Goal: Transaction & Acquisition: Purchase product/service

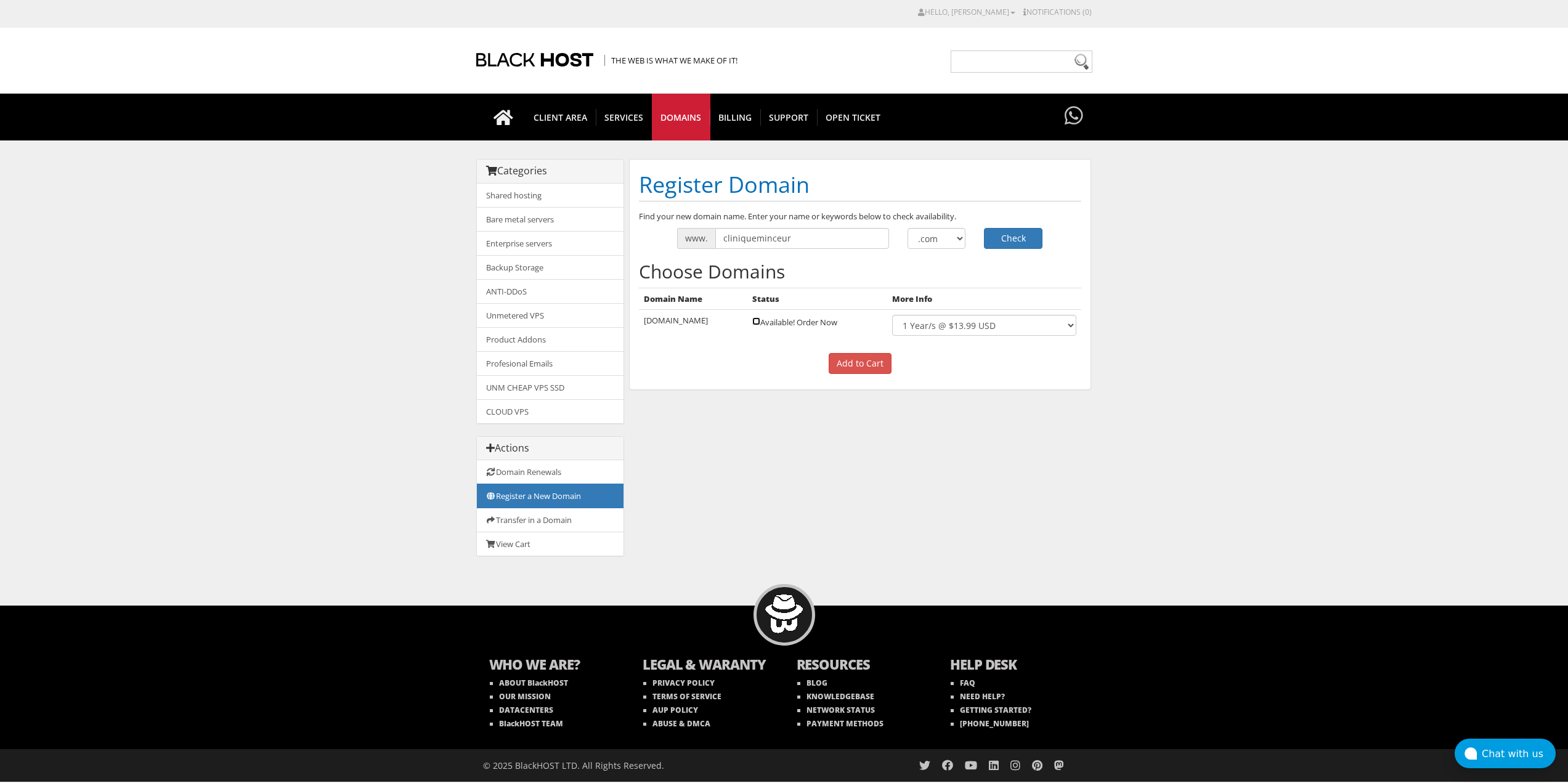
click at [760, 321] on input "checkbox" at bounding box center [756, 321] width 8 height 8
checkbox input "true"
click at [1075, 331] on select "1 Year/s @ $13.99 USD" at bounding box center [983, 325] width 184 height 21
drag, startPoint x: 1075, startPoint y: 331, endPoint x: 1050, endPoint y: 337, distance: 25.7
click at [1075, 331] on select "1 Year/s @ $13.99 USD" at bounding box center [983, 325] width 184 height 21
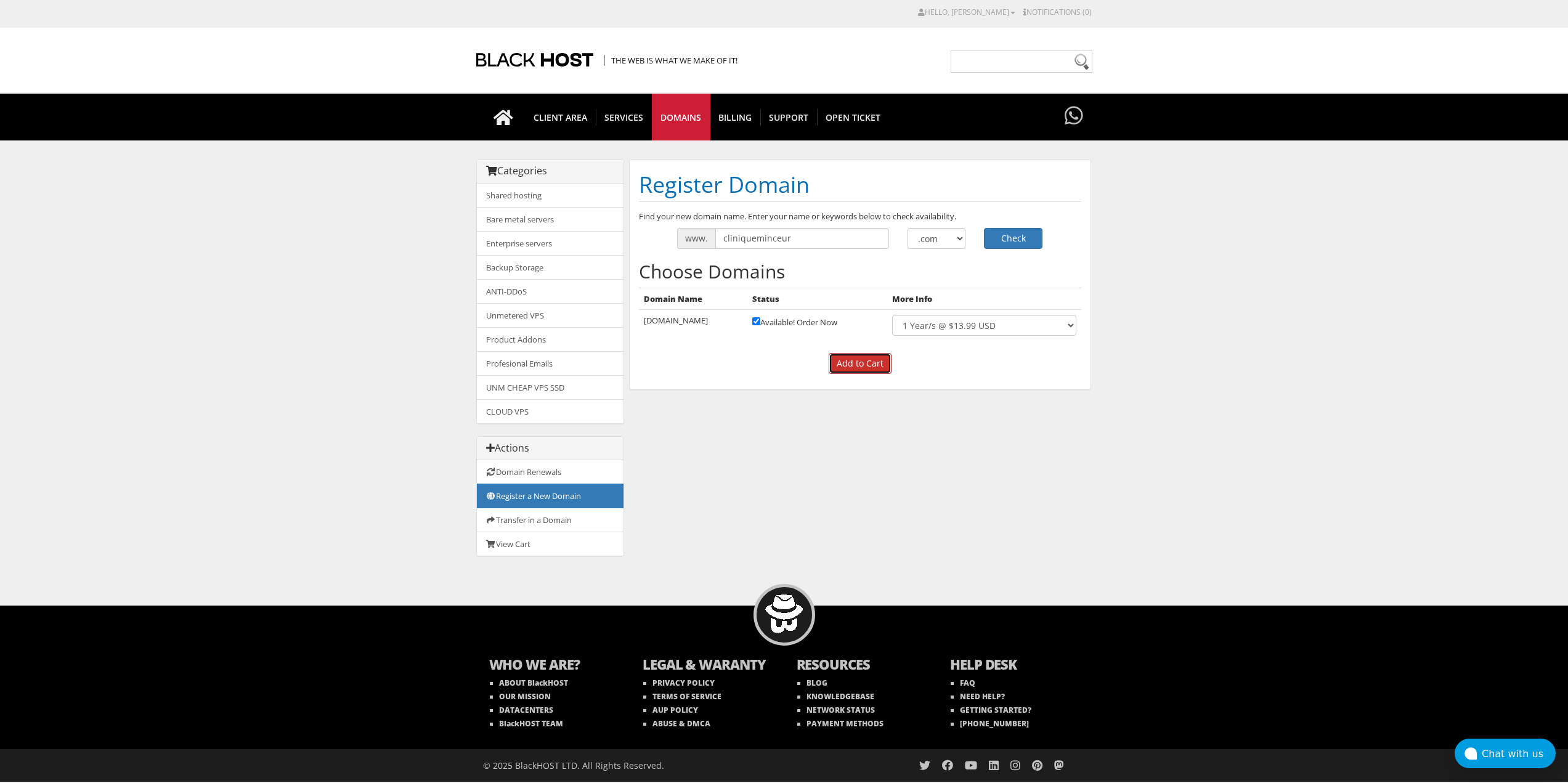
click at [842, 366] on input "Add to Cart" at bounding box center [860, 364] width 63 height 21
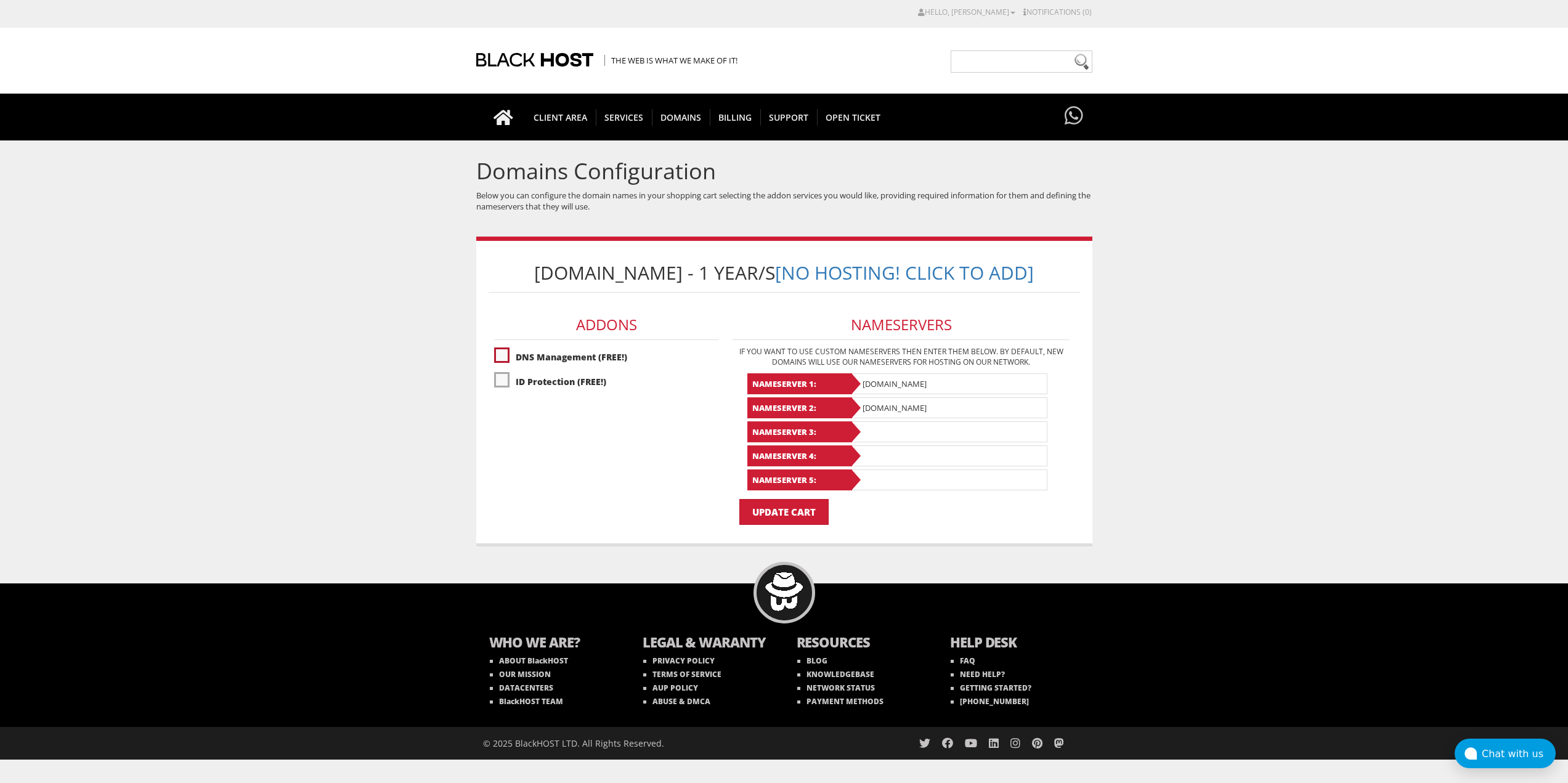
click at [500, 359] on label"] "DNS Management (FREE!)" at bounding box center [607, 357] width 225 height 22
checkbox input "true"
click at [794, 509] on input "Update Cart" at bounding box center [784, 512] width 89 height 26
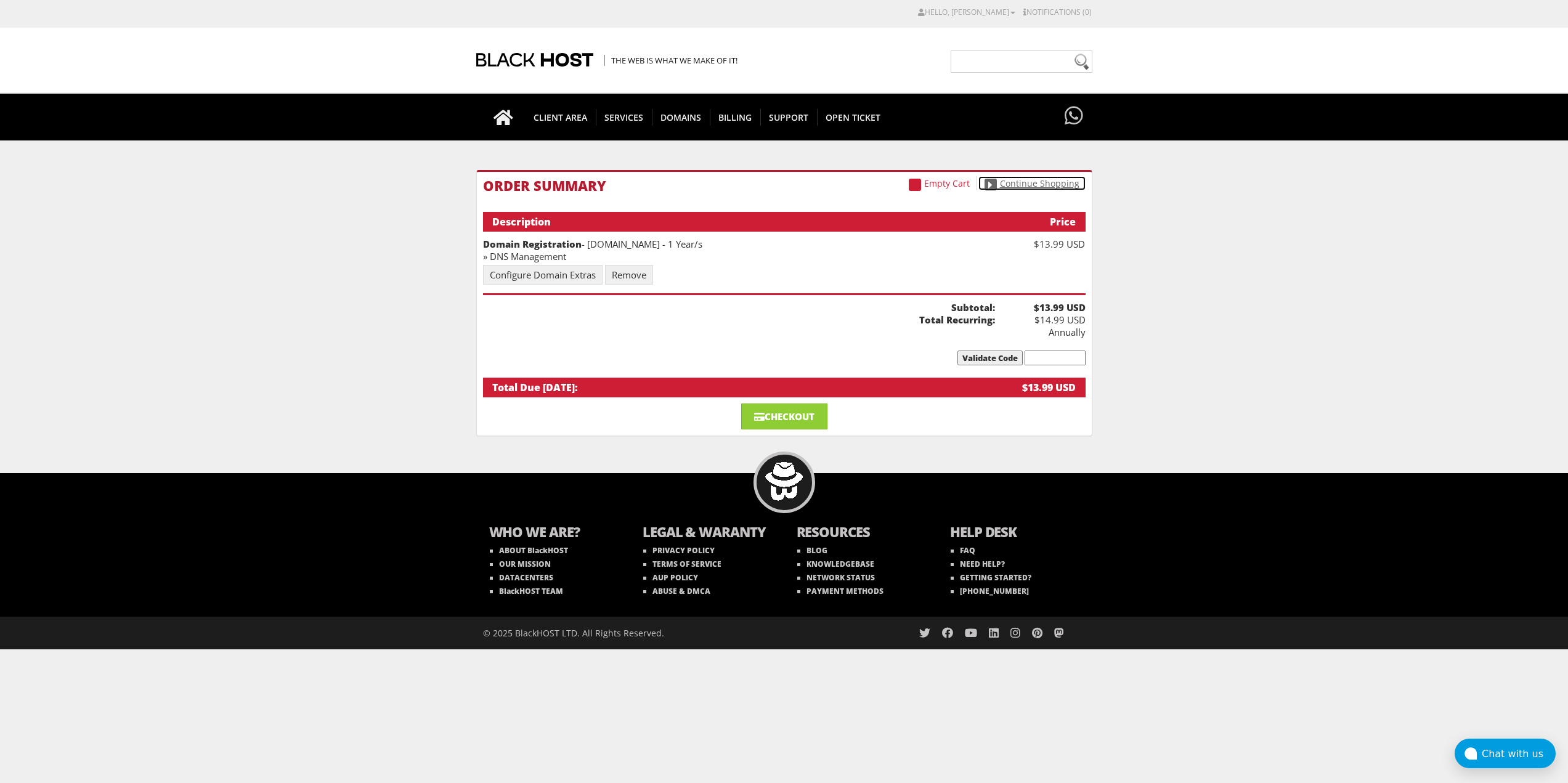
click at [1072, 181] on link "Continue Shopping" at bounding box center [1032, 184] width 107 height 15
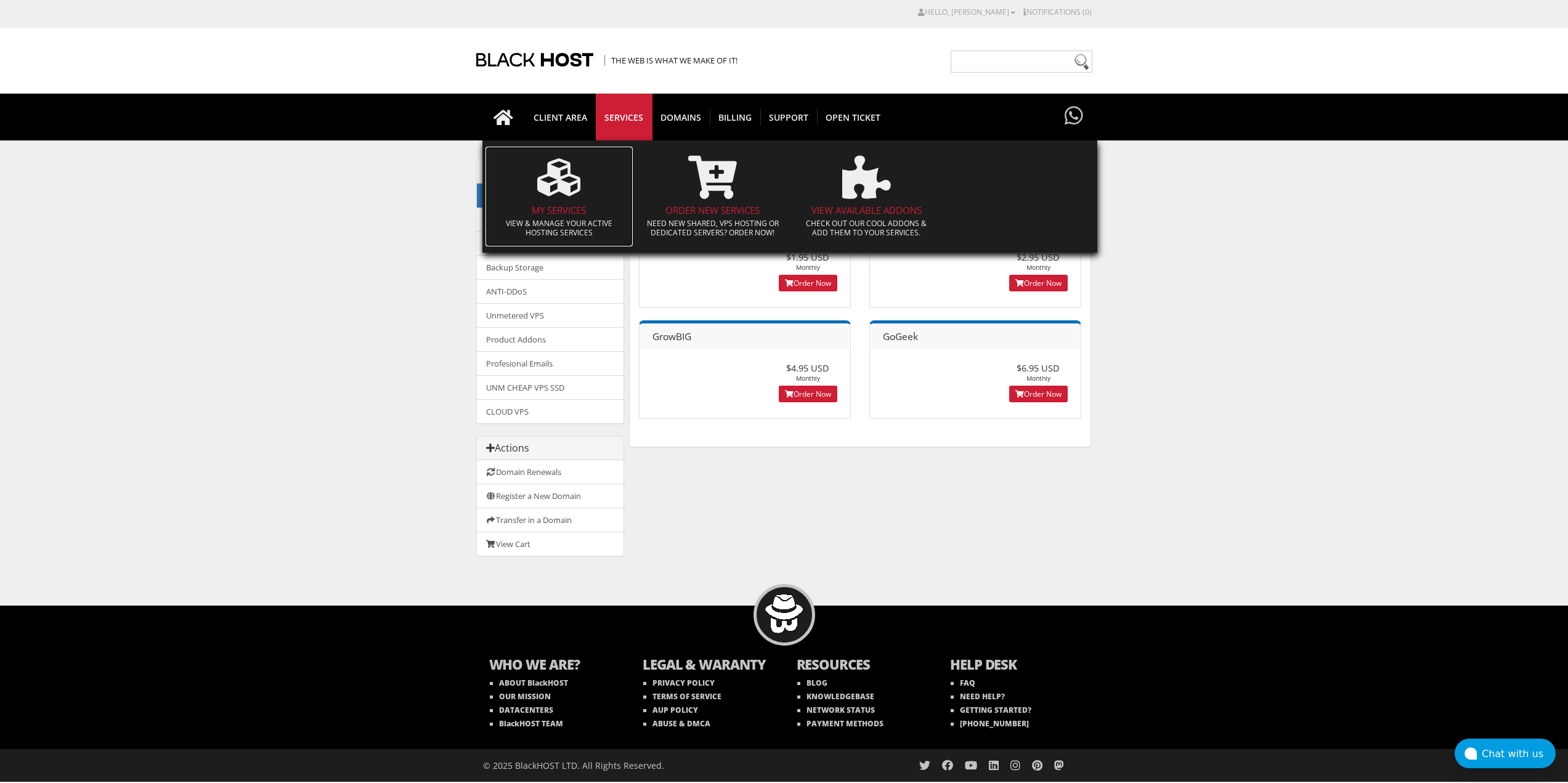
click at [552, 199] on span at bounding box center [559, 177] width 136 height 55
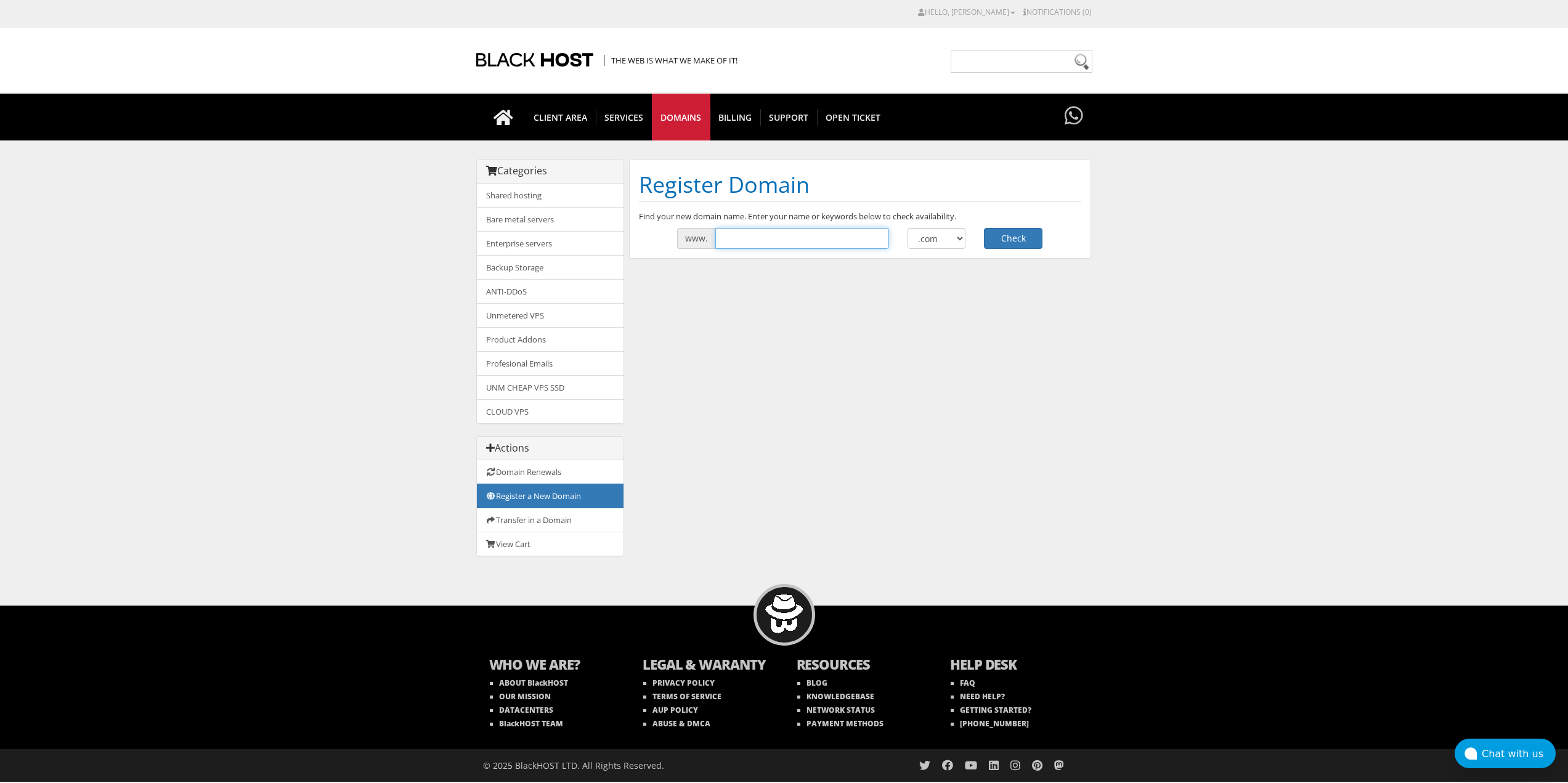
click at [790, 239] on input "text" at bounding box center [802, 238] width 173 height 21
type input "solutionpdp"
click at [1035, 244] on button "Check" at bounding box center [1013, 238] width 59 height 21
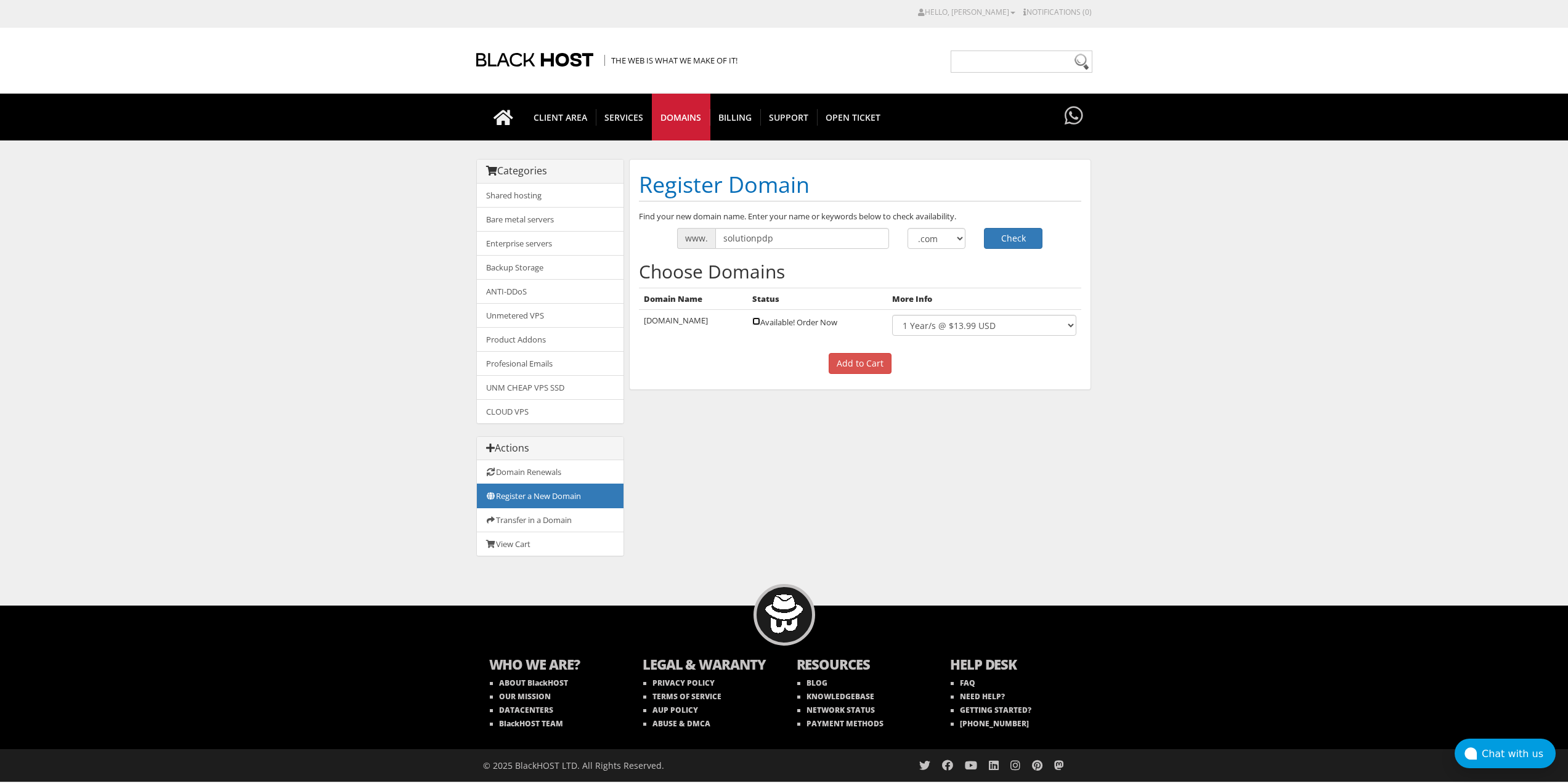
click at [758, 321] on input "checkbox" at bounding box center [756, 321] width 8 height 8
checkbox input "true"
click at [874, 360] on input "Add to Cart" at bounding box center [860, 364] width 63 height 21
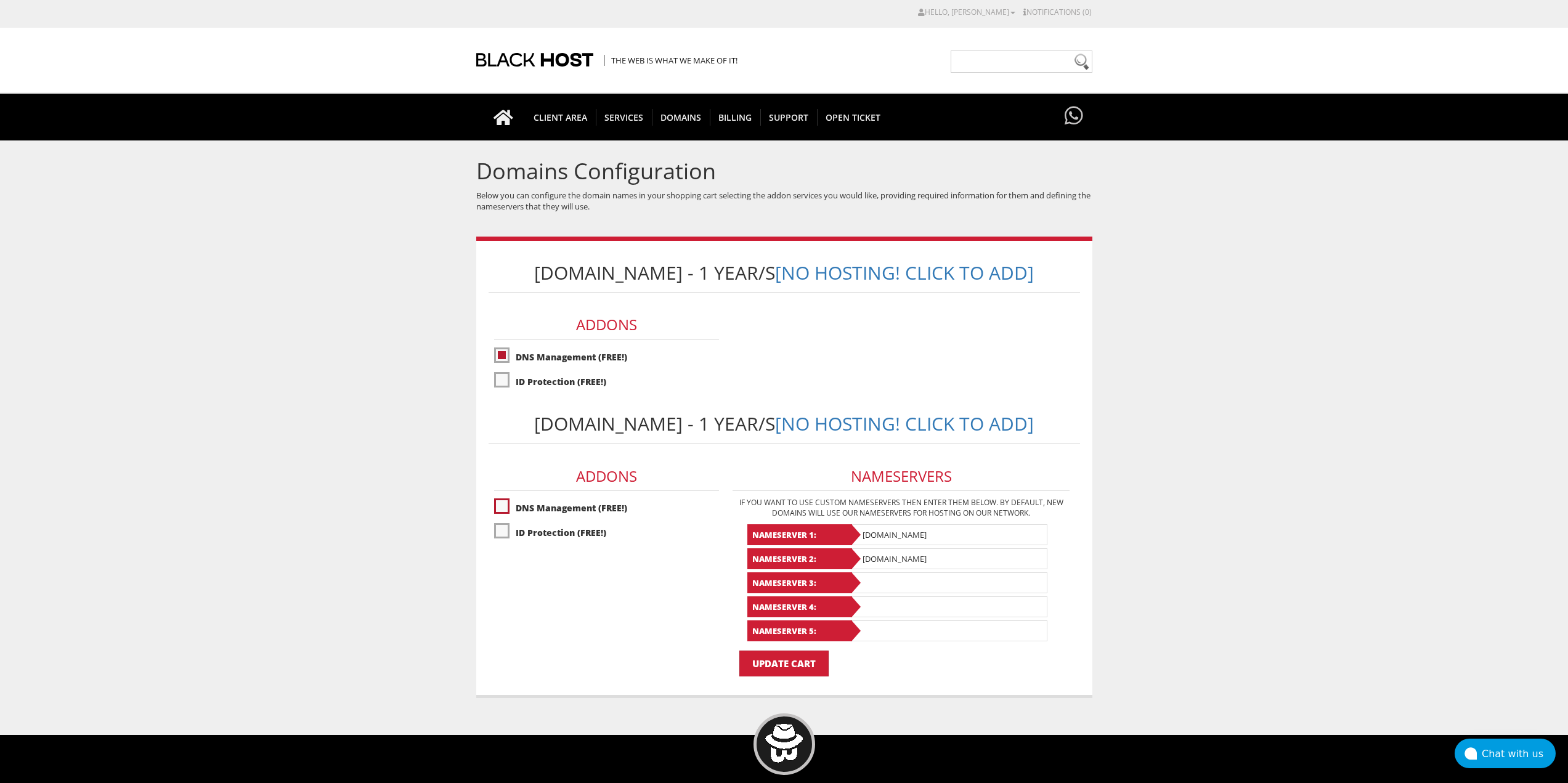
click at [498, 507] on label"] "DNS Management (FREE!)" at bounding box center [607, 508] width 225 height 22
checkbox input "true"
click at [812, 665] on input "Update Cart" at bounding box center [784, 664] width 89 height 26
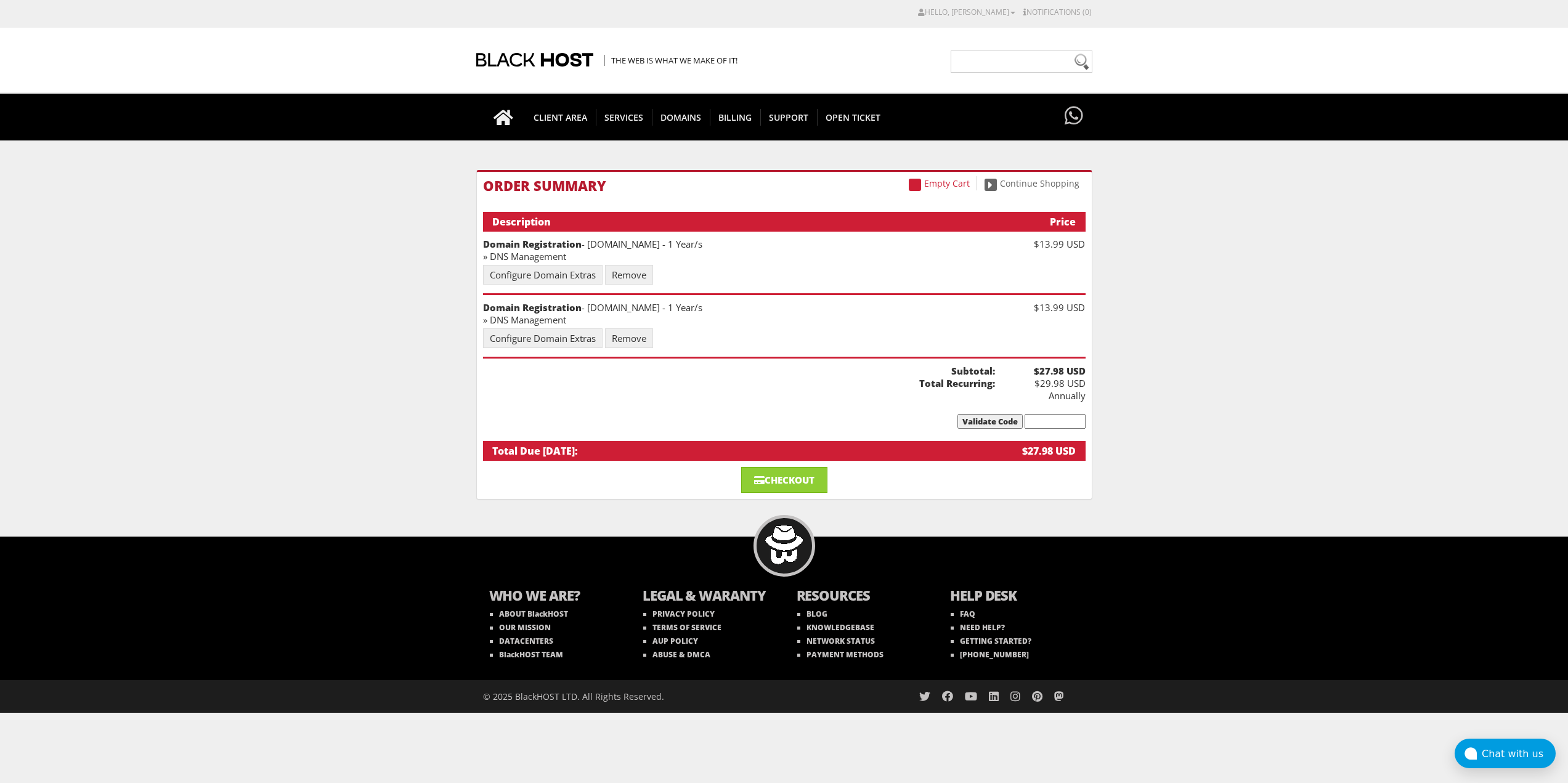
click at [1276, 334] on body "CAD CHF EUR GBP JPY MKD RUB USD Hello, [PERSON_NAME] Credit Card Details Contac…" at bounding box center [784, 359] width 1568 height 707
